Goal: Task Accomplishment & Management: Complete application form

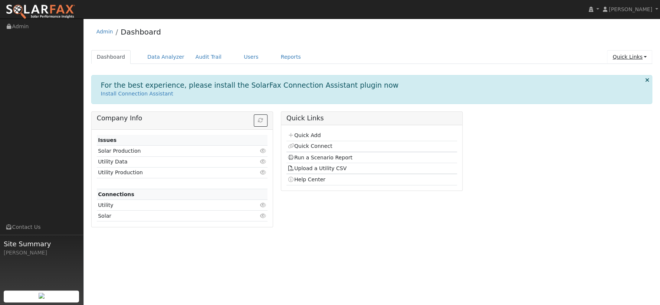
click at [634, 59] on link "Quick Links" at bounding box center [629, 57] width 45 height 14
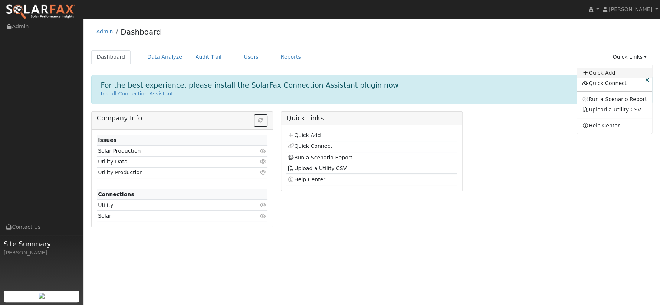
click at [616, 73] on link "Quick Add" at bounding box center [614, 73] width 75 height 10
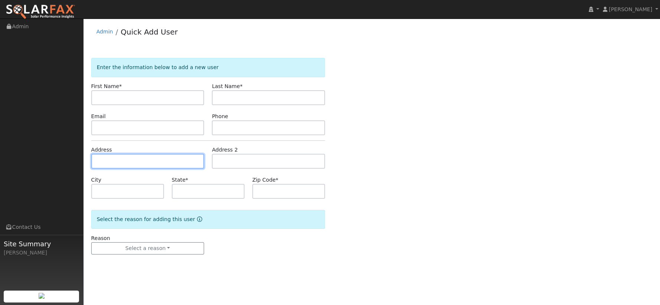
click at [140, 156] on input "text" at bounding box center [147, 161] width 113 height 15
paste input "= C"
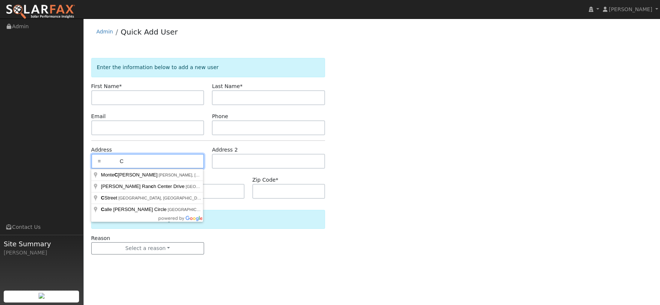
click at [139, 156] on input "= C" at bounding box center [147, 161] width 113 height 15
paste input "18700 Queirolo Road, Lathrop, CA 95330"
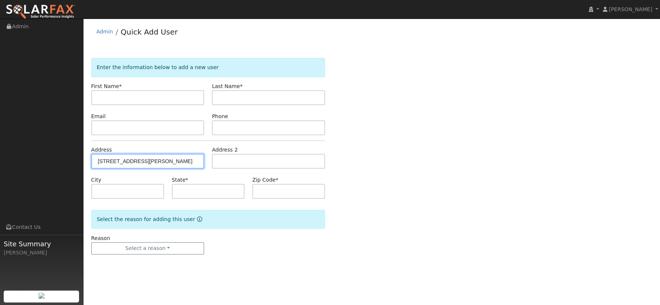
type input "18700 Queirolo Road"
type input "Lathrop"
type input "CA"
type input "95330"
click at [353, 186] on div "Enter the information below to add a new user First Name * Last Name * Email Ph…" at bounding box center [372, 163] width 562 height 211
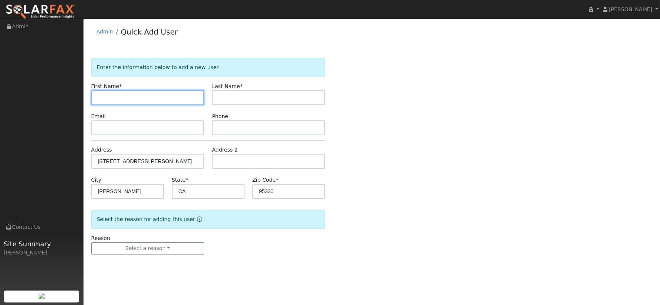
click at [166, 96] on input "text" at bounding box center [147, 97] width 113 height 15
paste input "JEANETTE"
type input "JEANETTE"
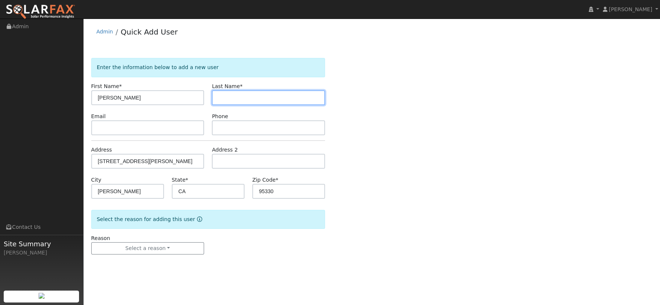
click at [226, 97] on input "text" at bounding box center [268, 97] width 113 height 15
paste input "OSTEEN"
type input "OSTEEN"
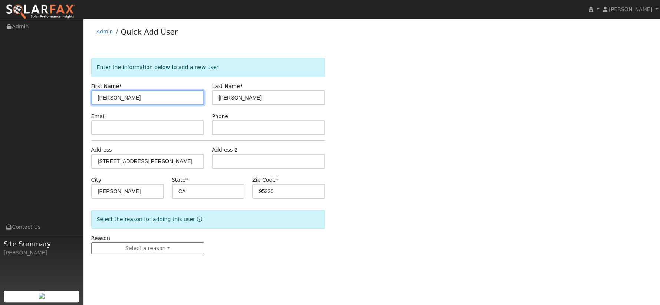
click at [178, 96] on input "JEANETTE" at bounding box center [147, 97] width 113 height 15
type input "JEANETTE O"
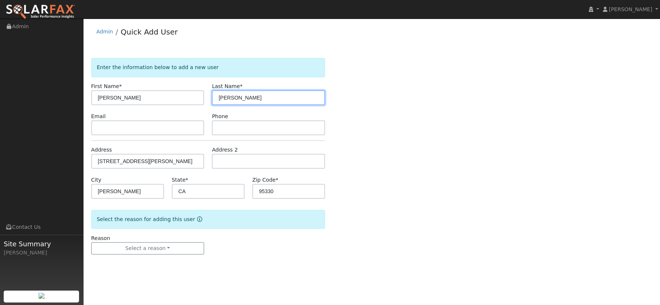
click at [218, 99] on input "OSTEEN" at bounding box center [268, 97] width 113 height 15
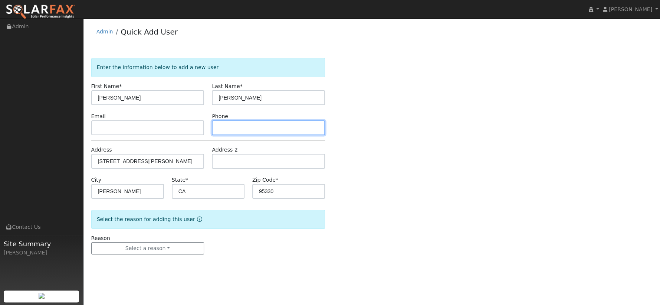
click at [239, 128] on input "text" at bounding box center [268, 127] width 113 height 15
paste input "(408) 569-5844"
type input "(408) 569-5844"
click at [366, 191] on div "Enter the information below to add a new user First Name * JEANETTE O Last Name…" at bounding box center [372, 163] width 562 height 211
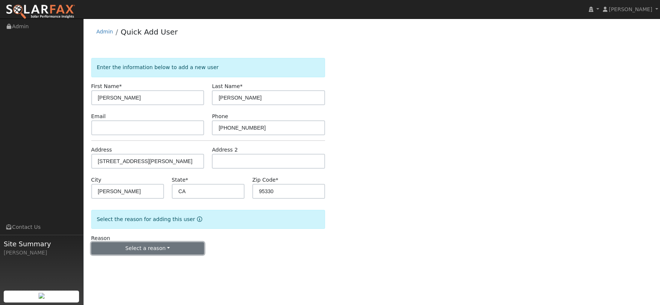
click at [156, 250] on button "Select a reason" at bounding box center [147, 248] width 113 height 13
click at [137, 261] on link "New lead" at bounding box center [133, 263] width 82 height 10
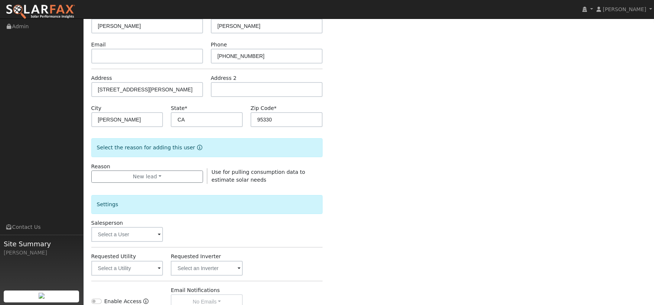
scroll to position [124, 0]
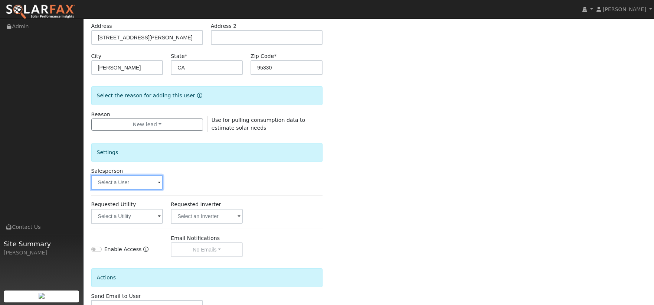
click at [141, 180] on input "text" at bounding box center [127, 182] width 72 height 15
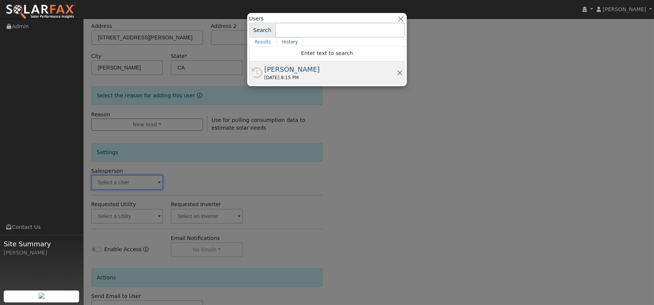
click at [306, 66] on div "[PERSON_NAME]" at bounding box center [330, 69] width 132 height 10
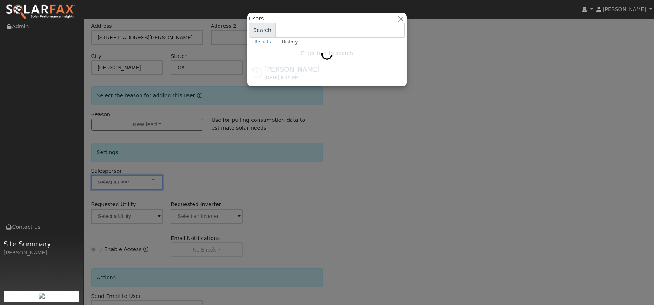
type input "[PERSON_NAME]"
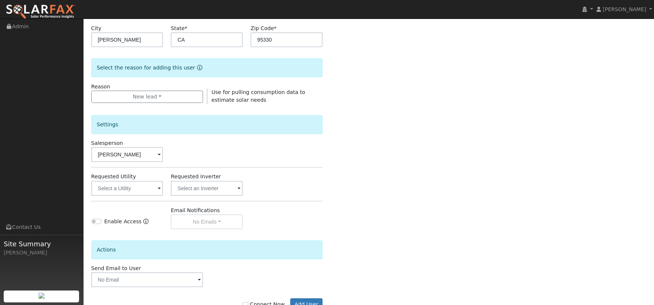
scroll to position [175, 0]
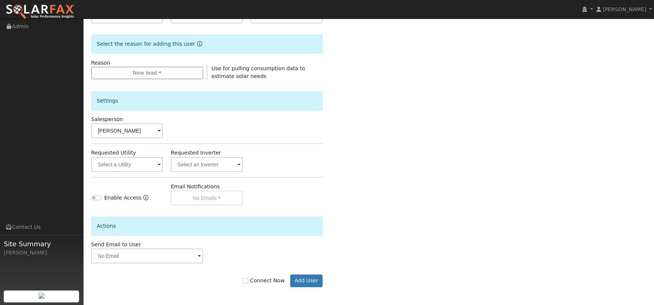
click at [264, 277] on label "Connect Now" at bounding box center [264, 281] width 42 height 8
click at [248, 278] on input "Connect Now" at bounding box center [245, 280] width 5 height 5
checkbox input "true"
click at [313, 277] on button "Add User" at bounding box center [306, 280] width 32 height 13
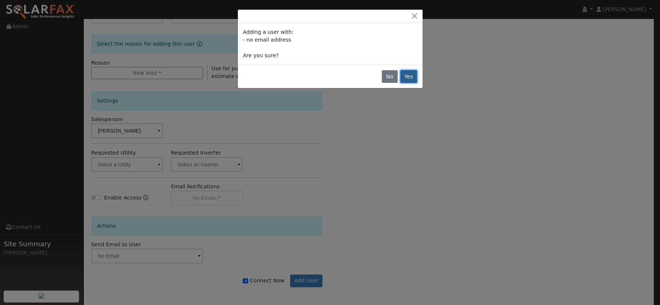
click at [412, 77] on button "Yes" at bounding box center [408, 76] width 17 height 13
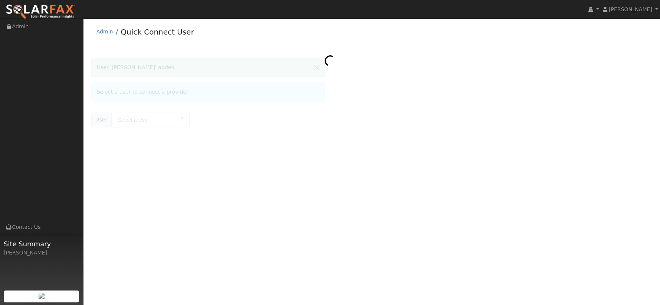
type input "[PERSON_NAME]"
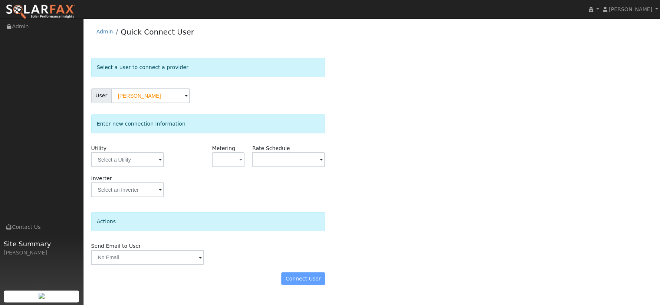
click at [151, 167] on div "Utility" at bounding box center [127, 159] width 81 height 30
click at [150, 161] on input "text" at bounding box center [127, 159] width 73 height 15
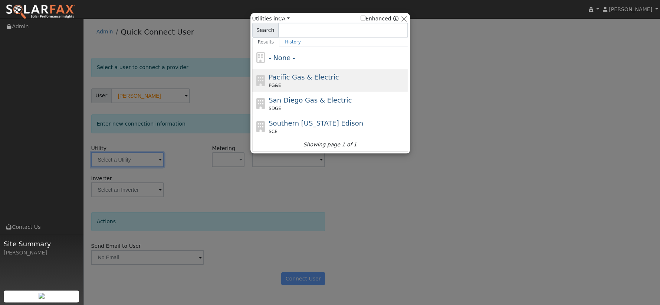
click at [323, 77] on span "Pacific Gas & Electric" at bounding box center [304, 77] width 70 height 8
type input "PG&E"
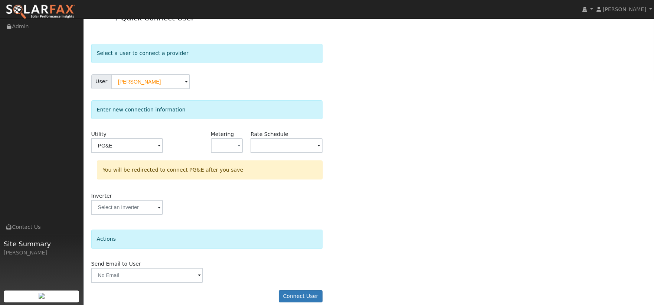
scroll to position [22, 0]
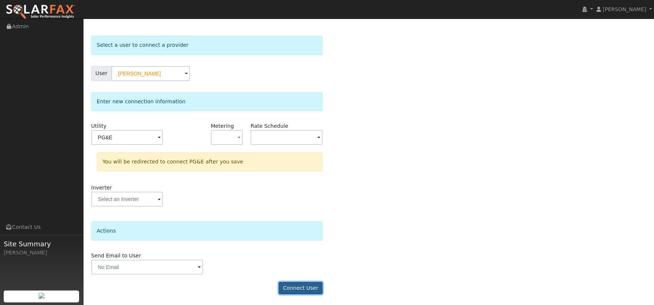
click at [299, 287] on button "Connect User" at bounding box center [301, 288] width 44 height 13
